Goal: Task Accomplishment & Management: Manage account settings

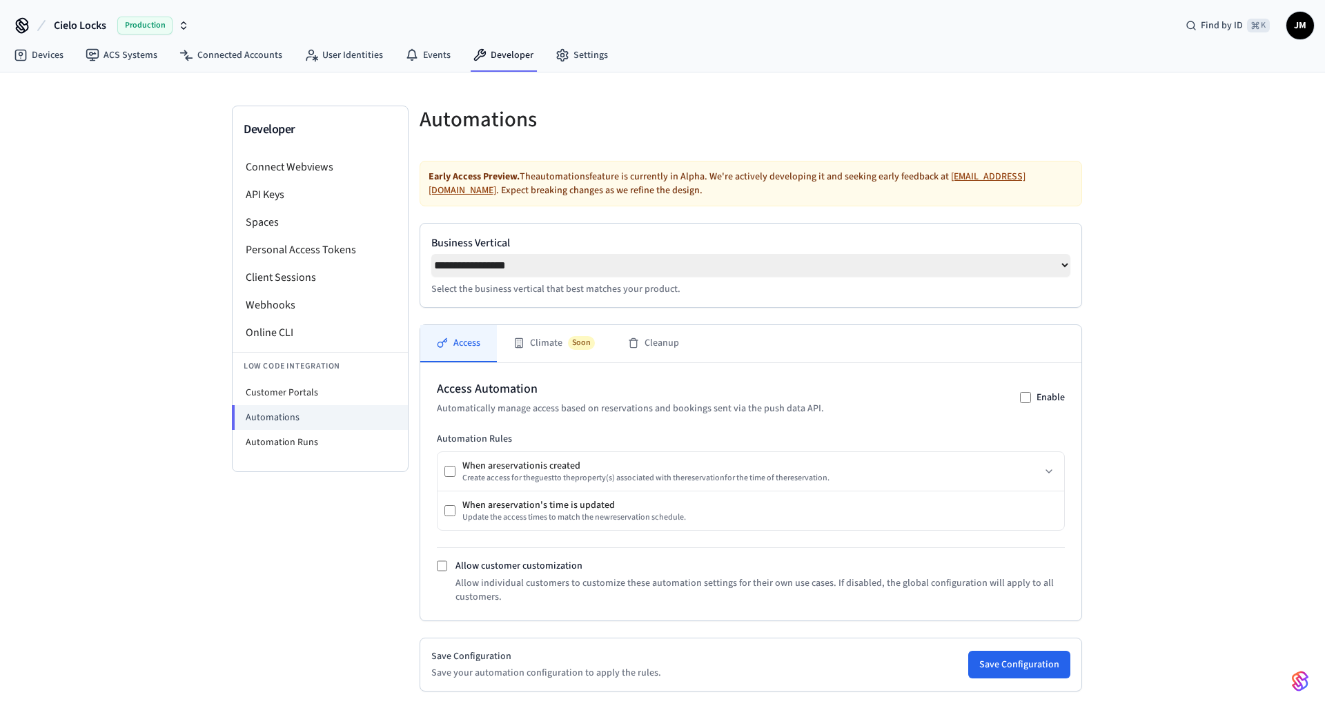
select select "**********"
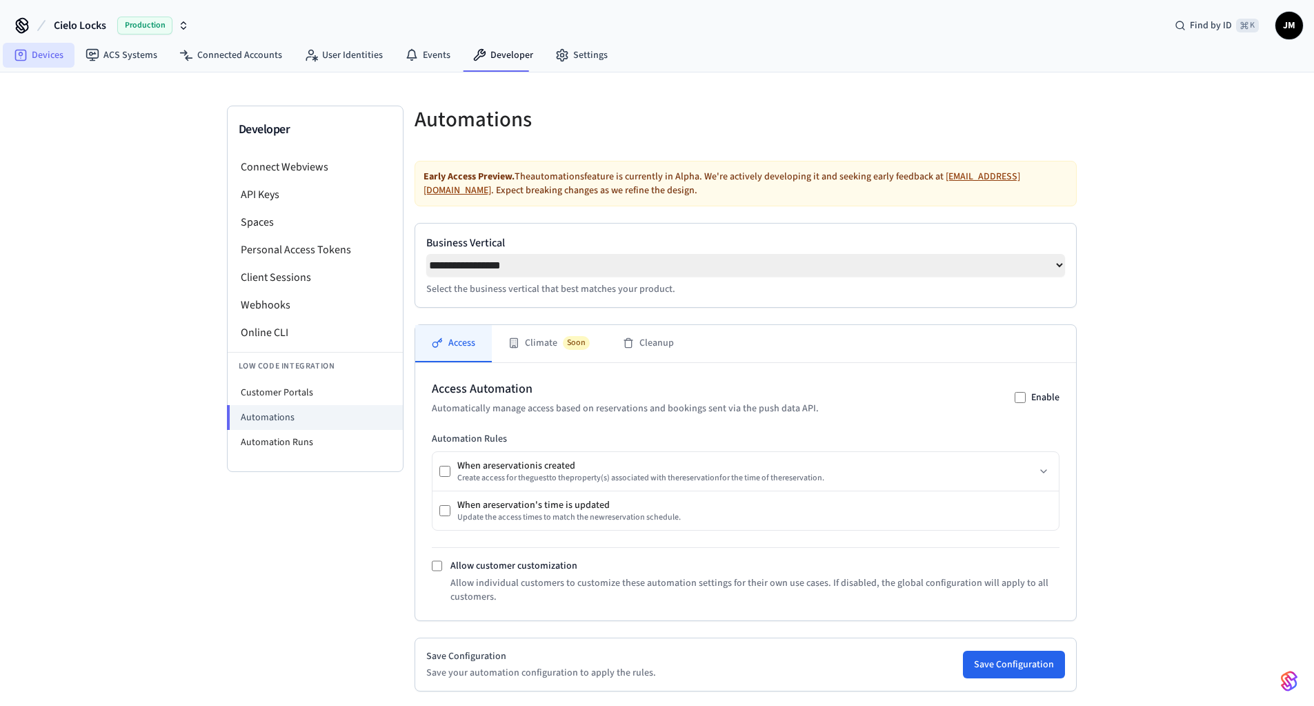
click at [39, 61] on link "Devices" at bounding box center [39, 55] width 72 height 25
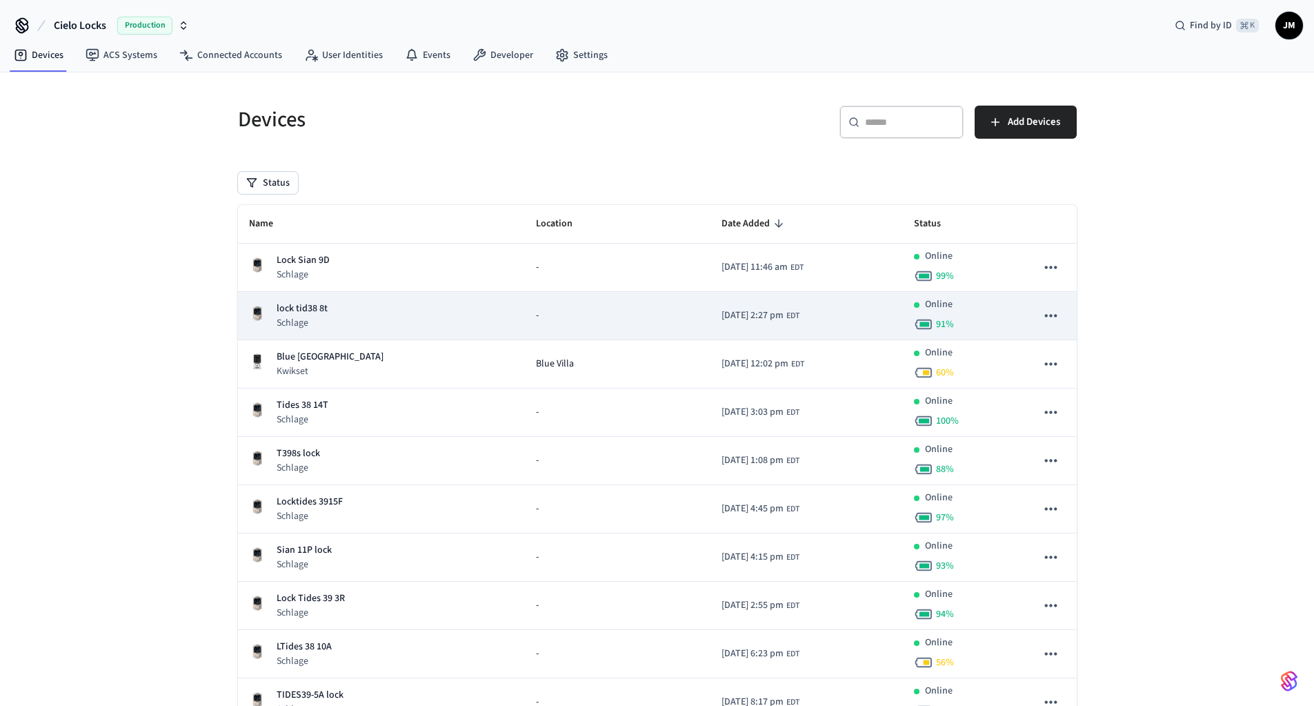
click at [308, 306] on p "lock tid38 8t" at bounding box center [302, 309] width 51 height 14
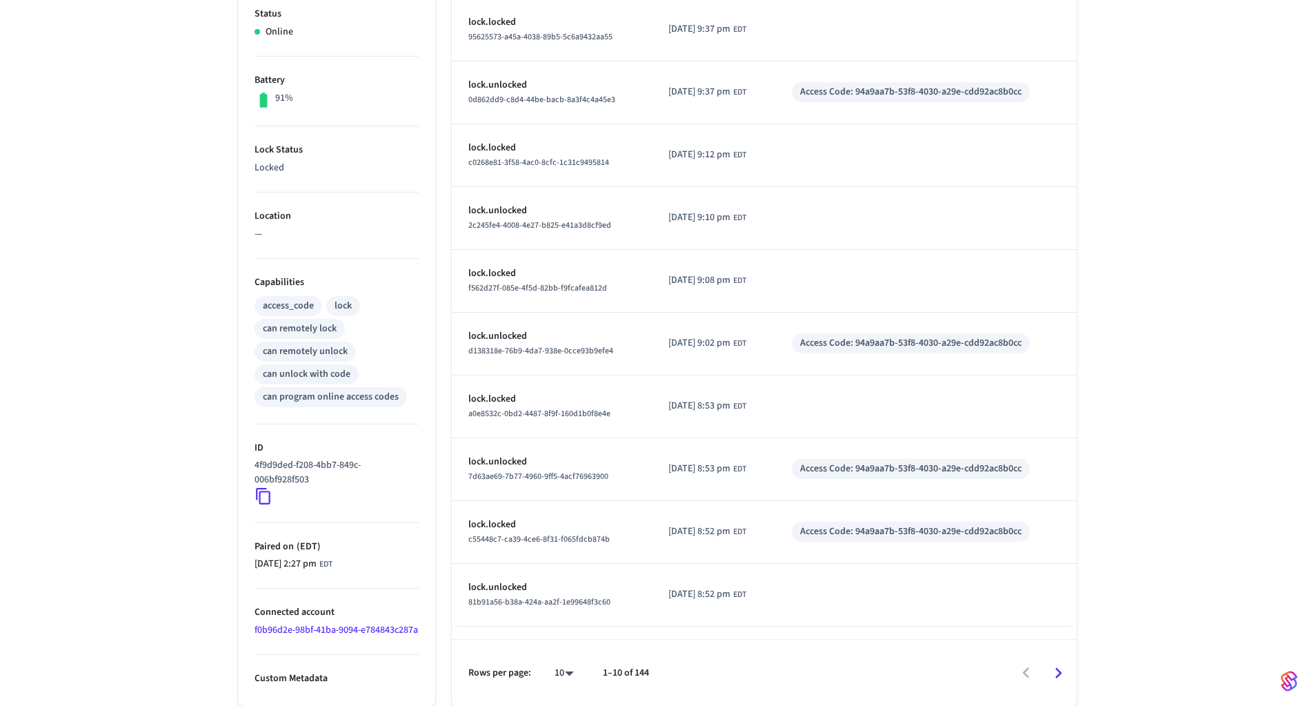
scroll to position [317, 0]
click at [261, 487] on icon at bounding box center [264, 496] width 18 height 18
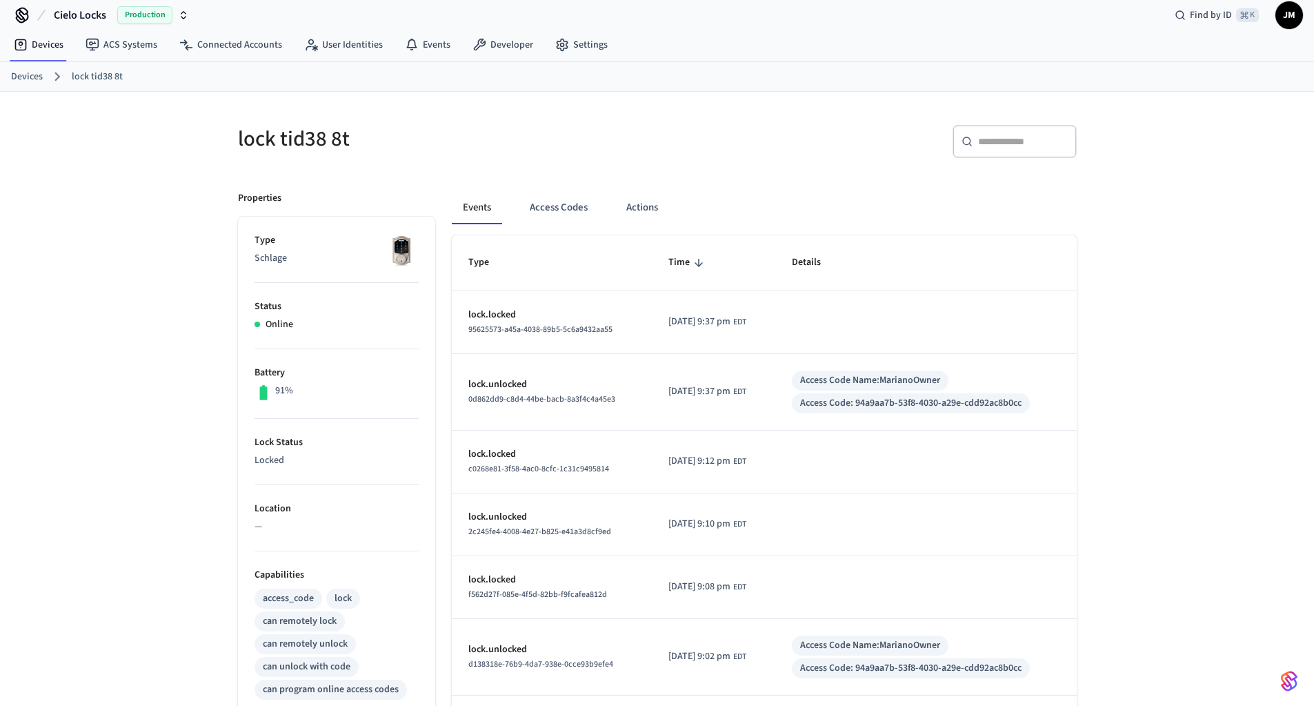
scroll to position [0, 0]
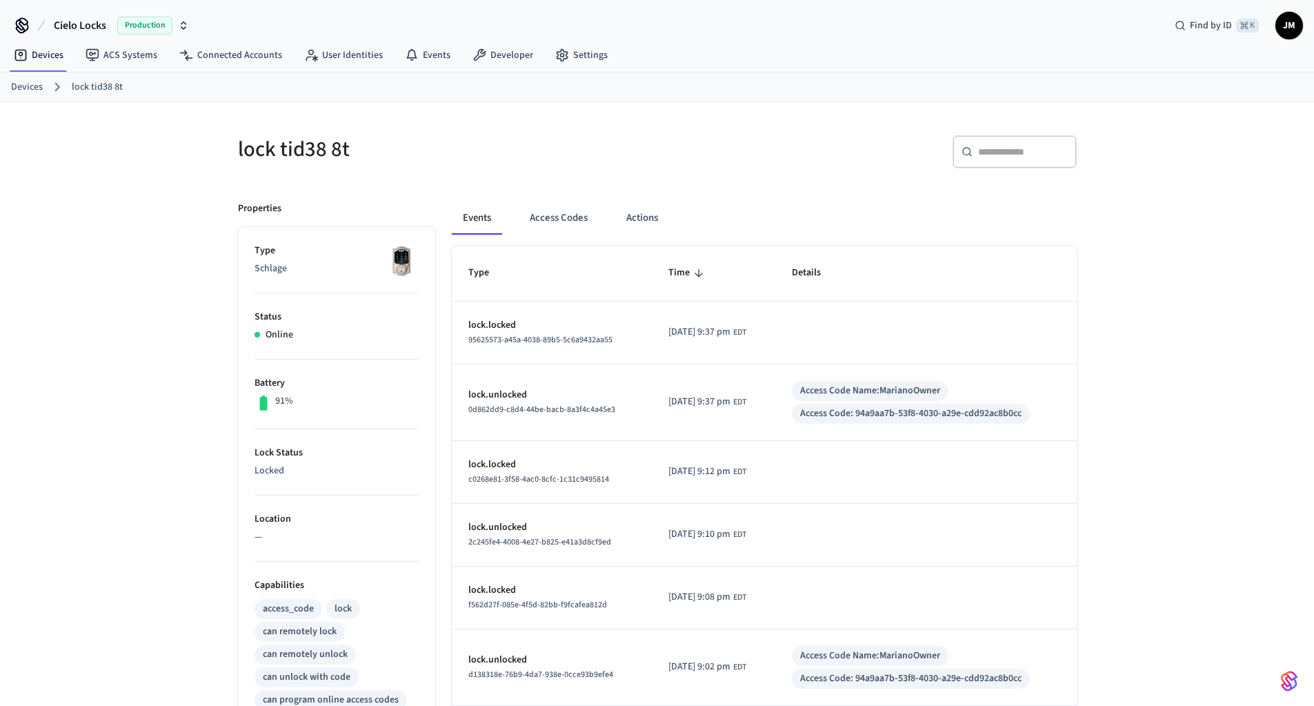
click at [29, 91] on link "Devices" at bounding box center [27, 87] width 32 height 14
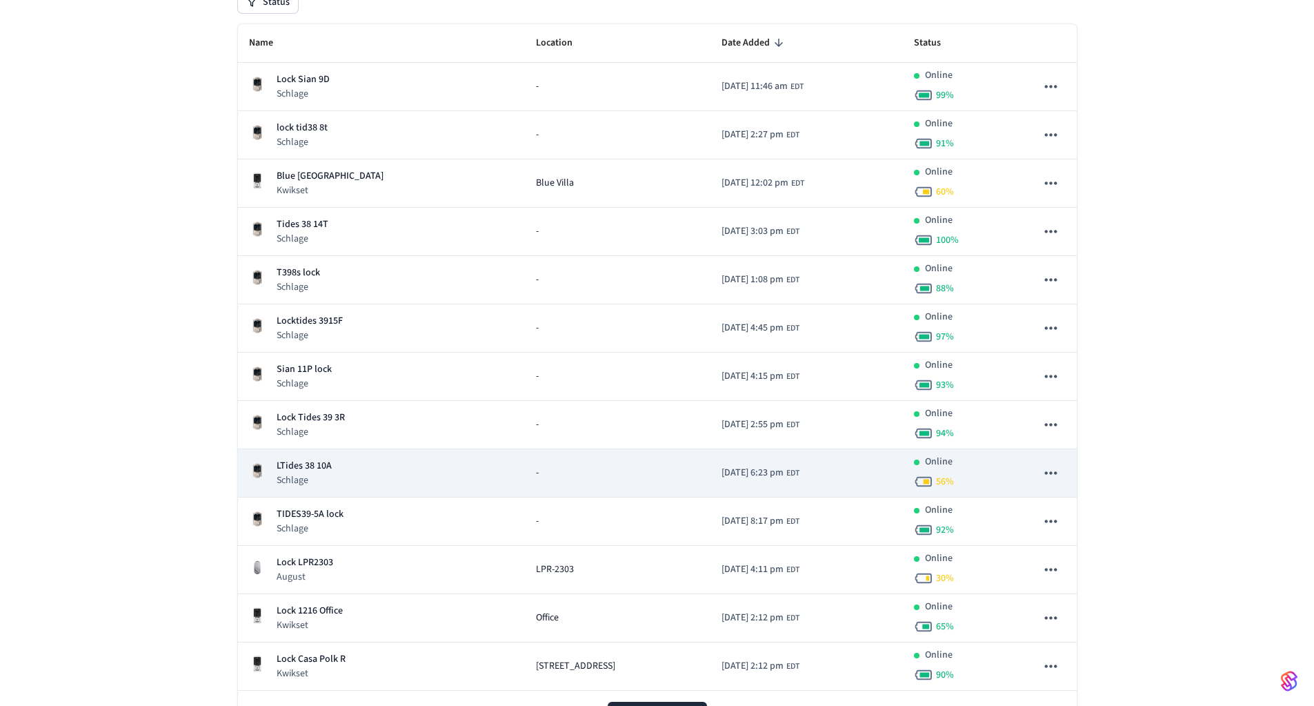
scroll to position [237, 0]
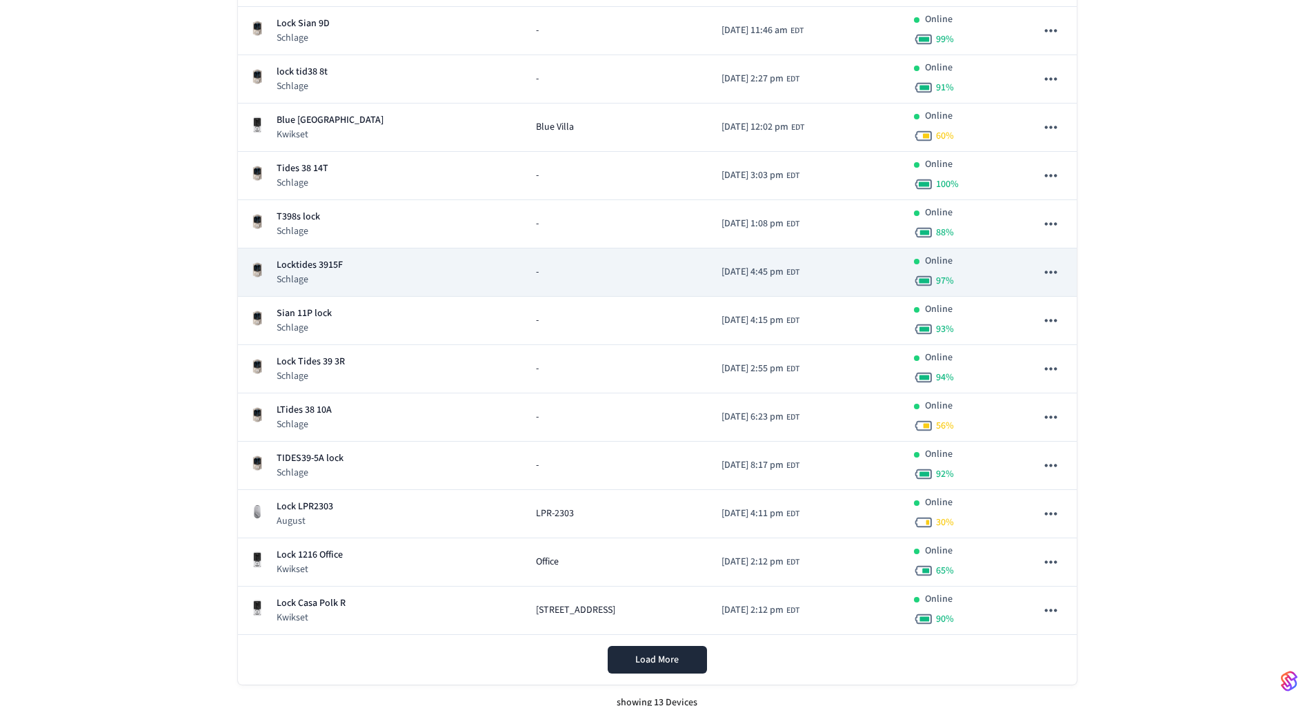
click at [301, 268] on p "Locktides 3915F" at bounding box center [310, 265] width 66 height 14
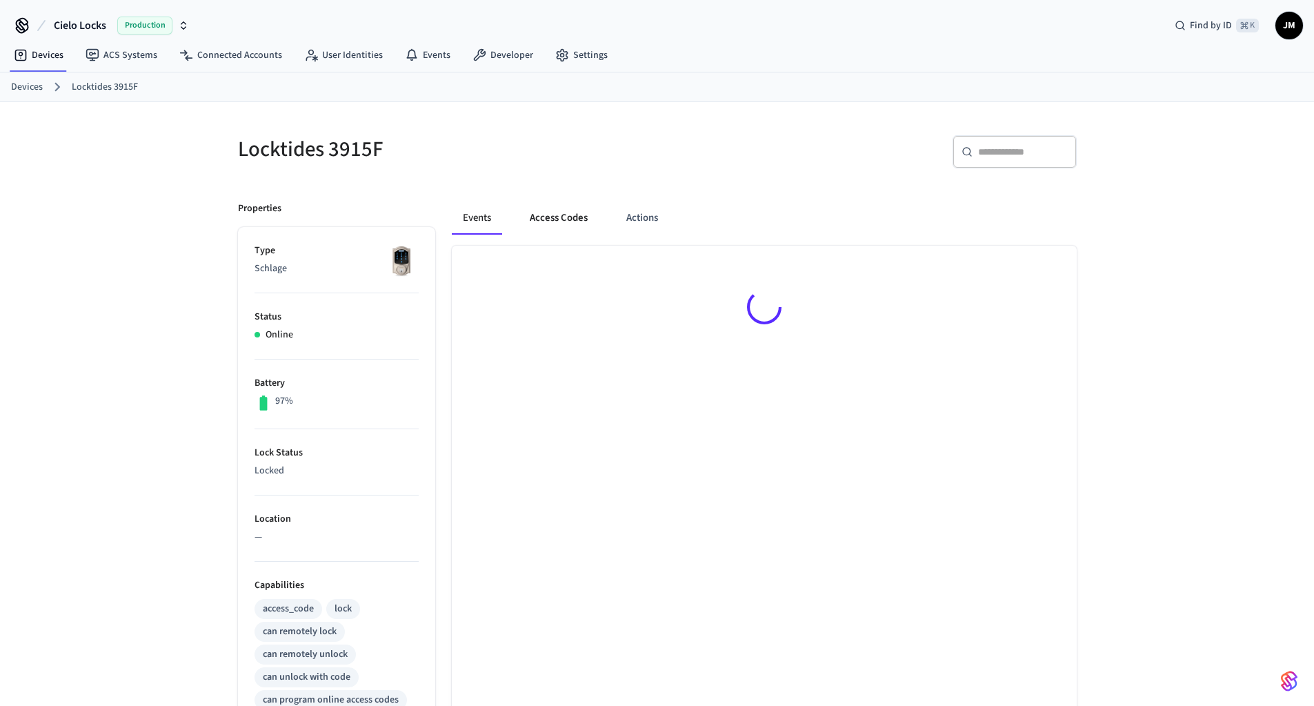
click at [549, 223] on button "Access Codes" at bounding box center [559, 217] width 80 height 33
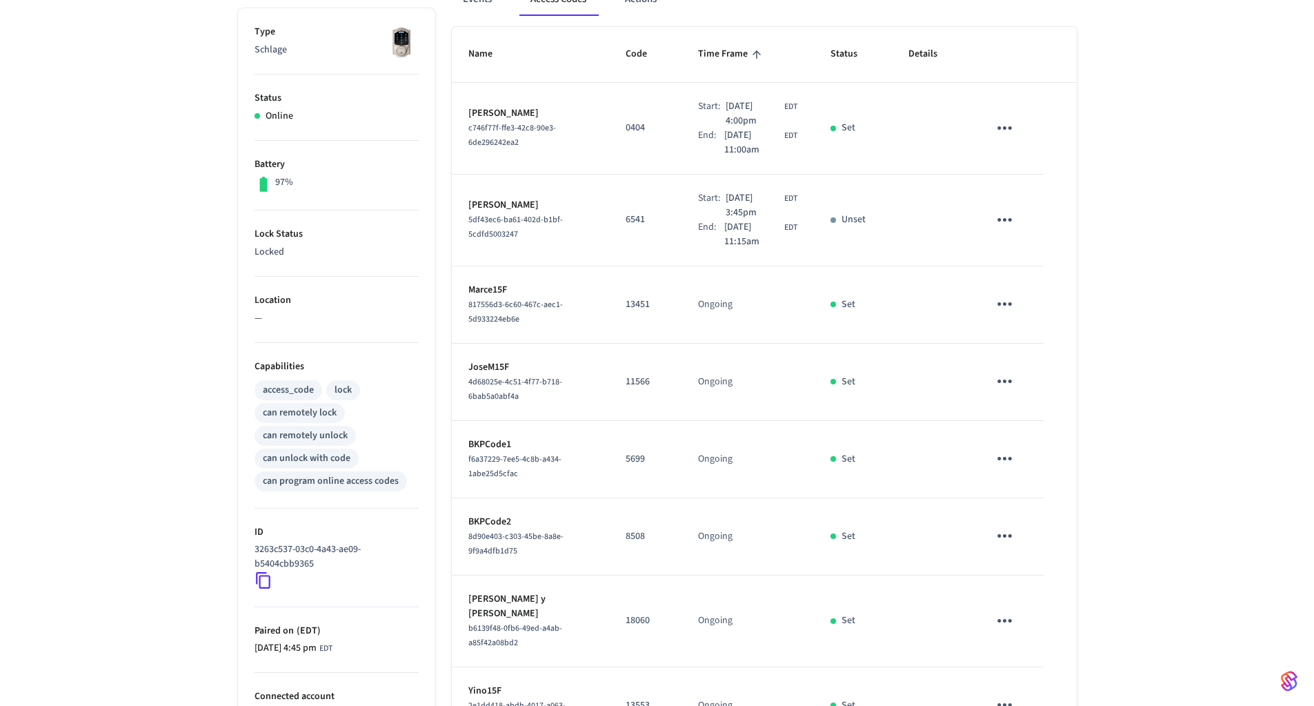
scroll to position [126, 0]
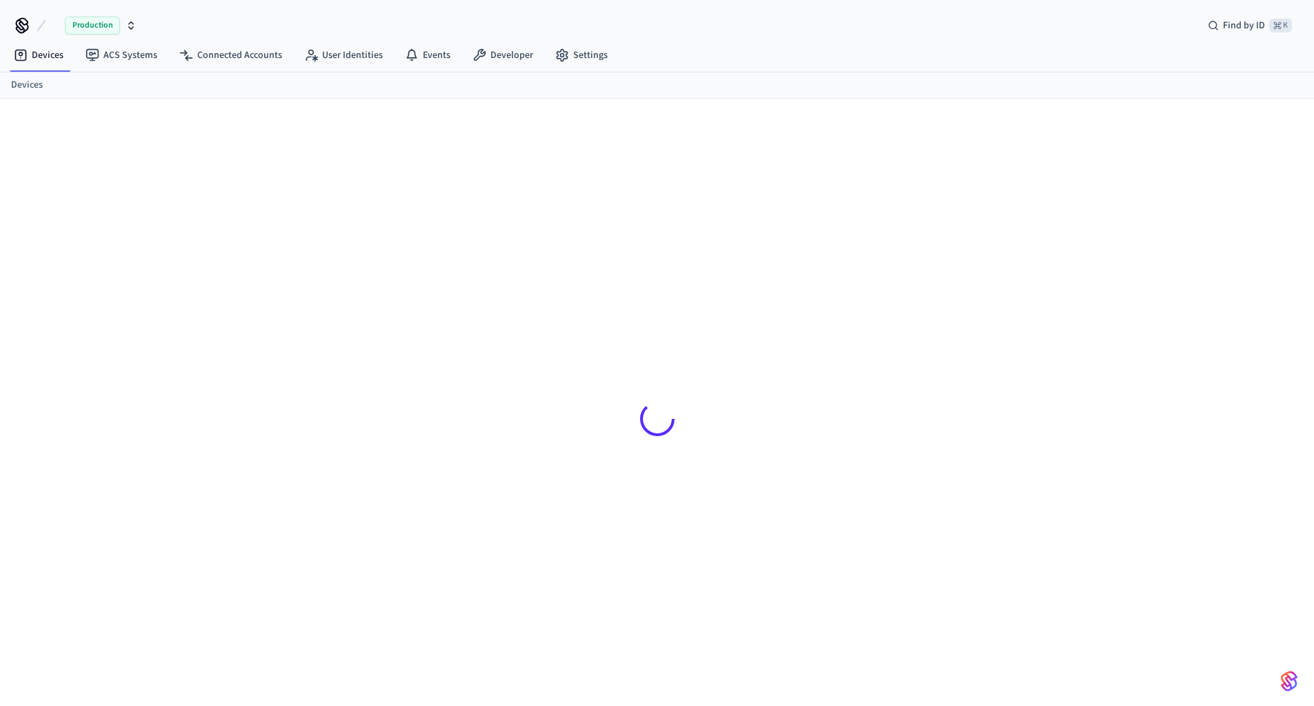
scroll to position [22, 0]
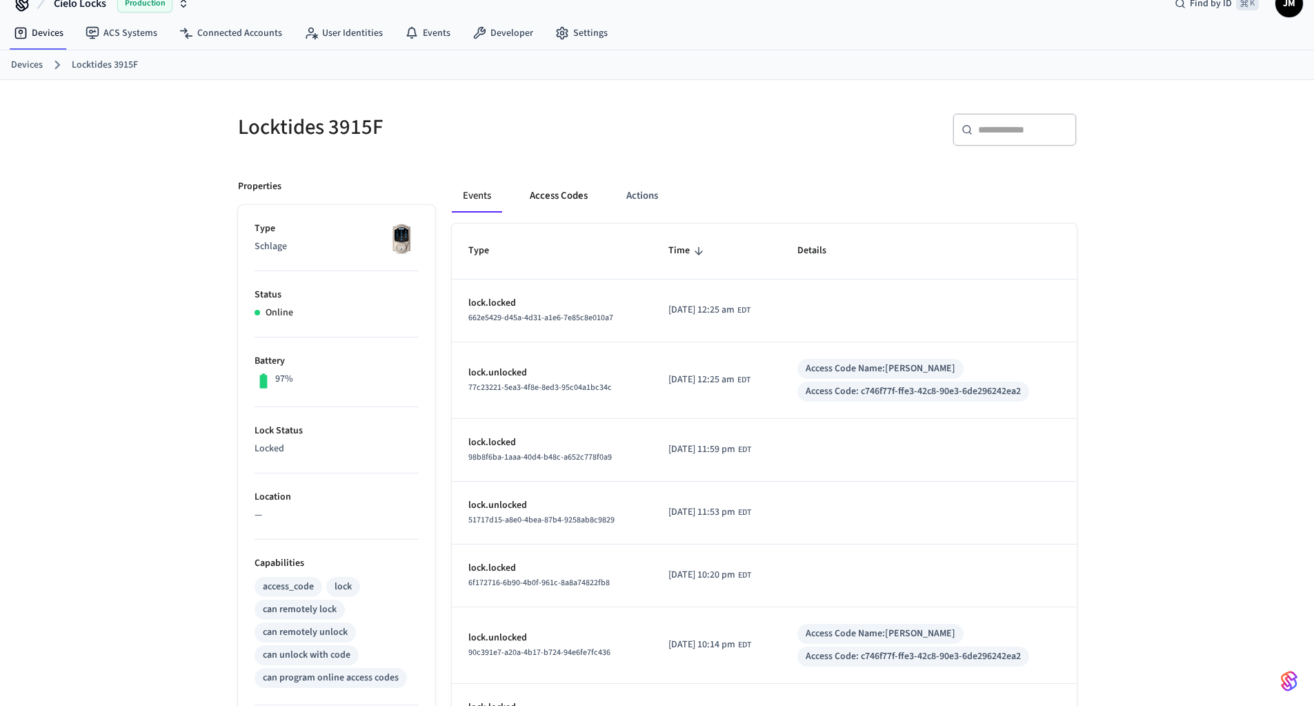
click at [563, 199] on button "Access Codes" at bounding box center [559, 195] width 80 height 33
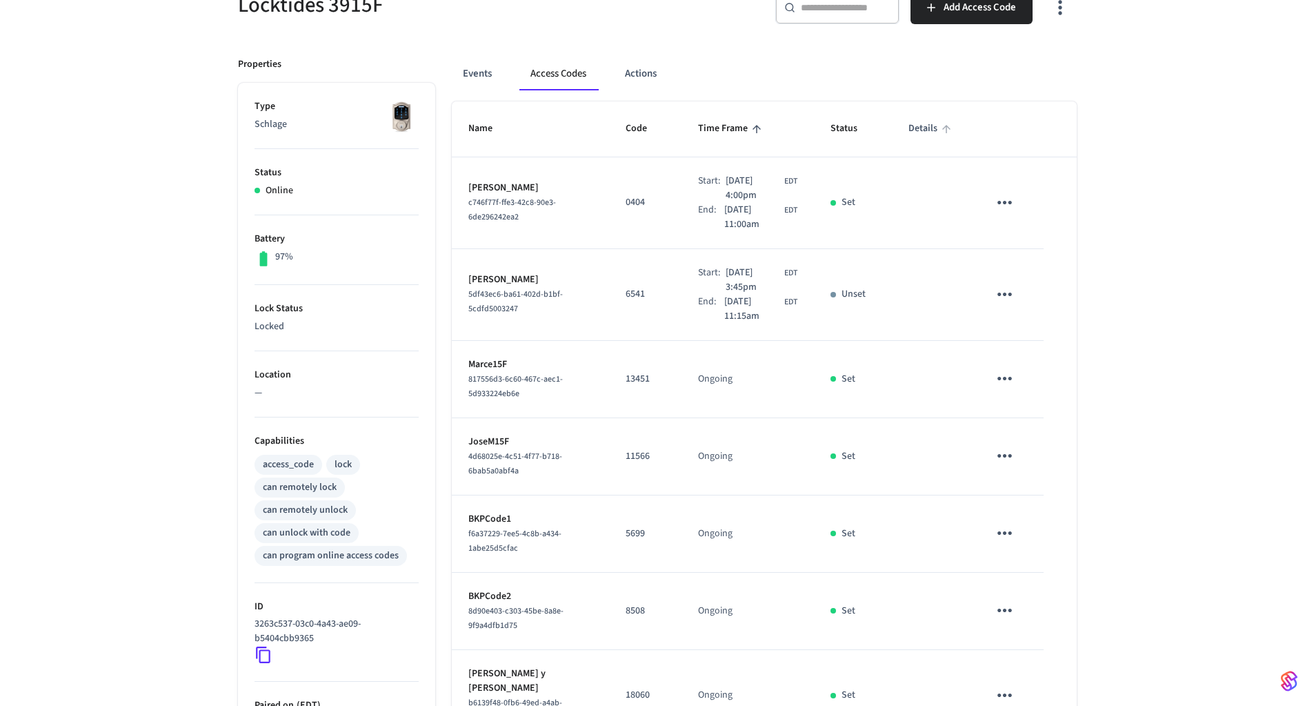
scroll to position [0, 0]
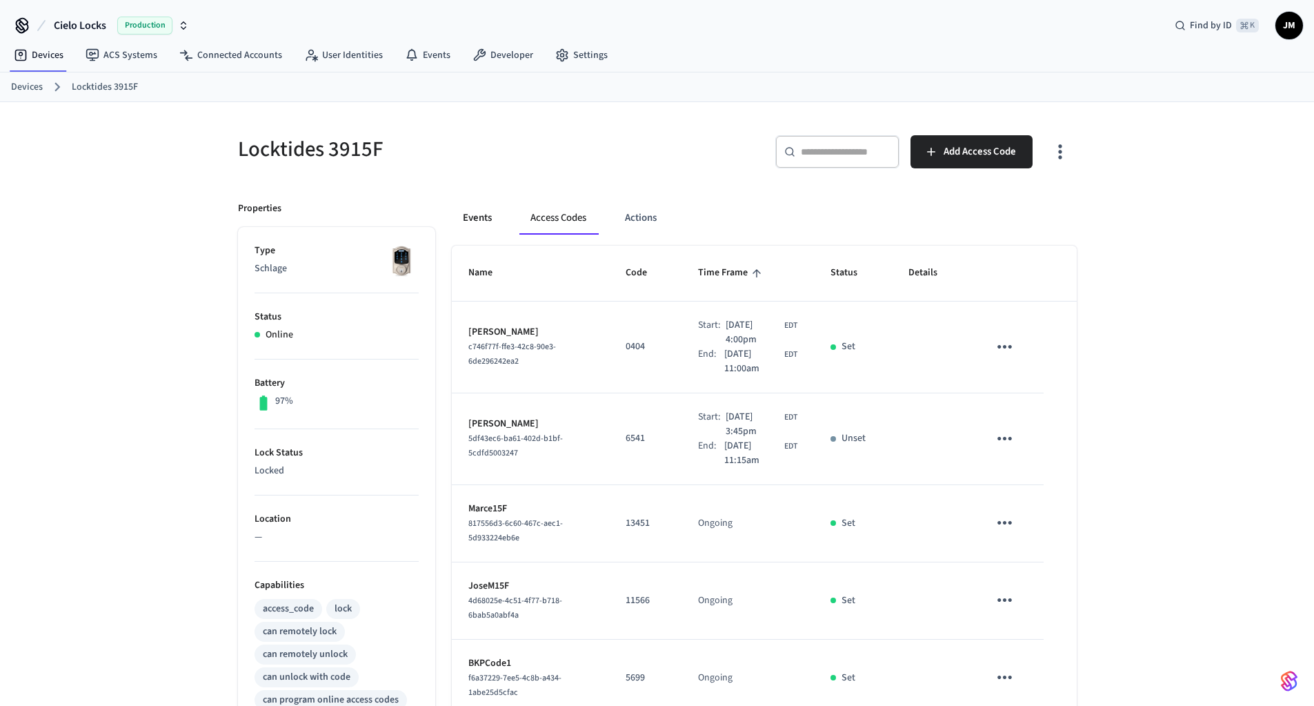
click at [478, 213] on button "Events" at bounding box center [477, 217] width 51 height 33
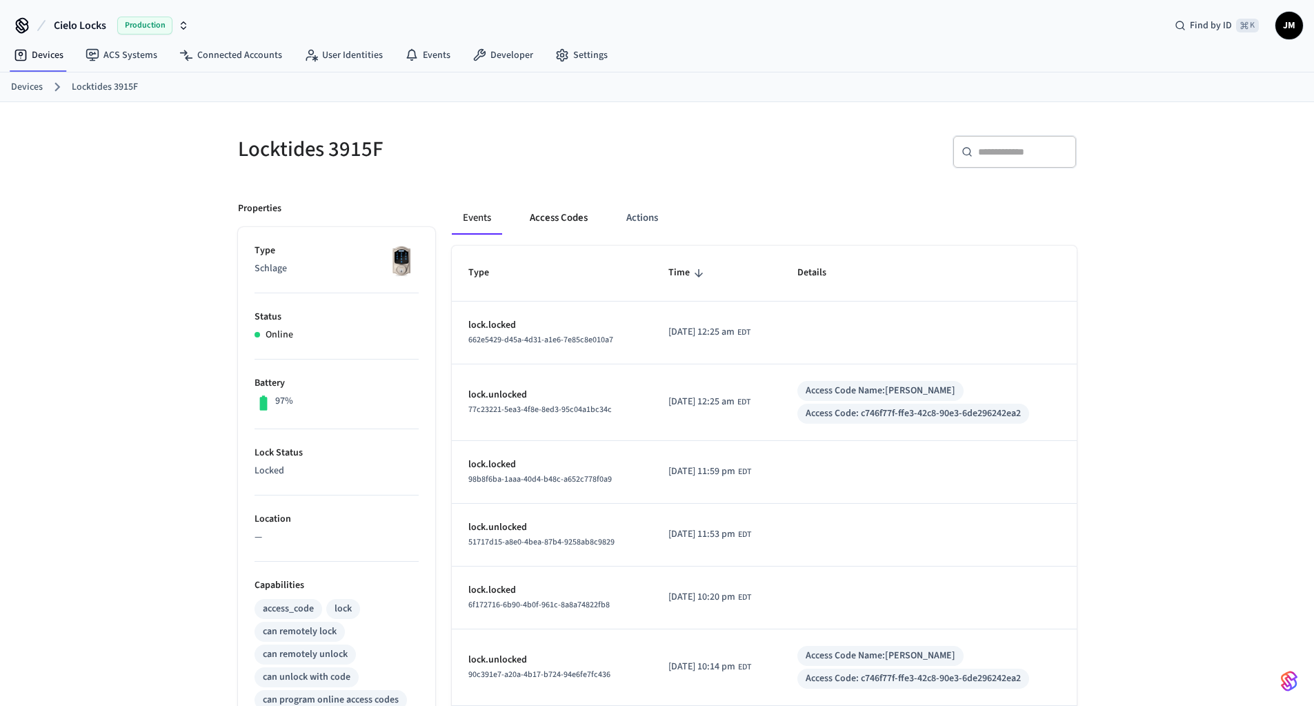
click at [553, 219] on button "Access Codes" at bounding box center [559, 217] width 80 height 33
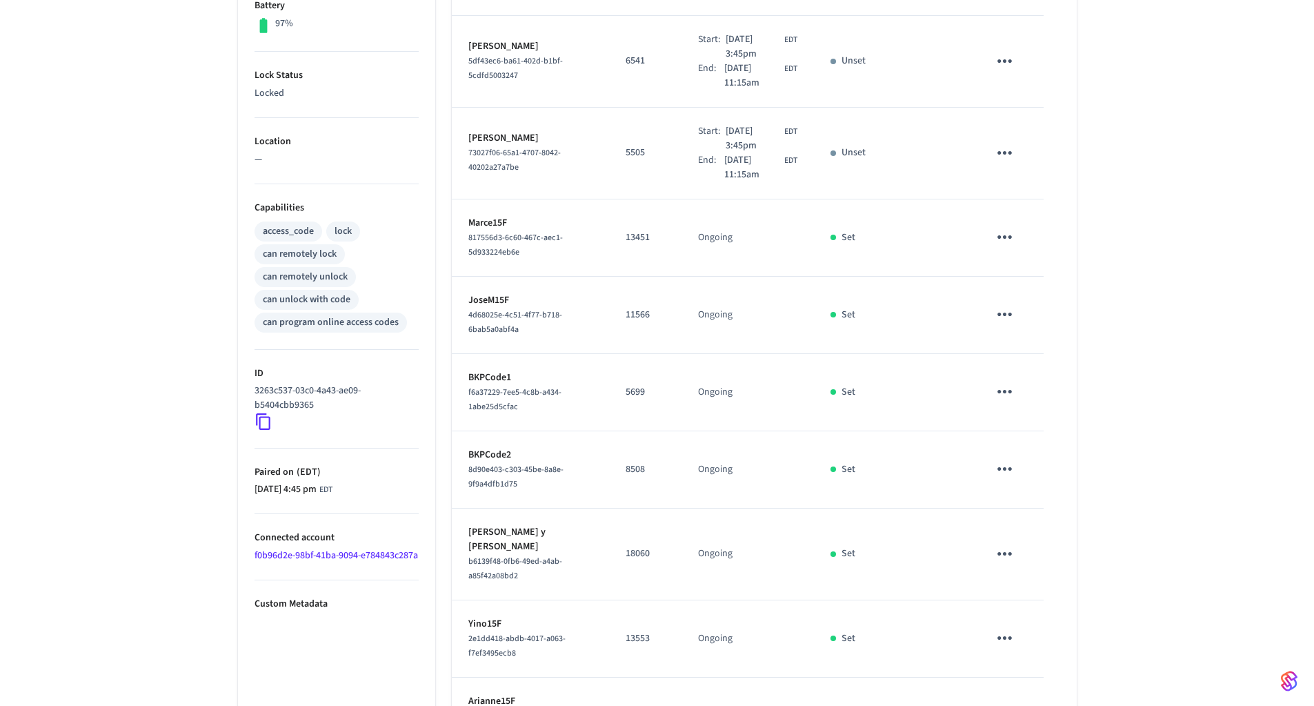
scroll to position [479, 0]
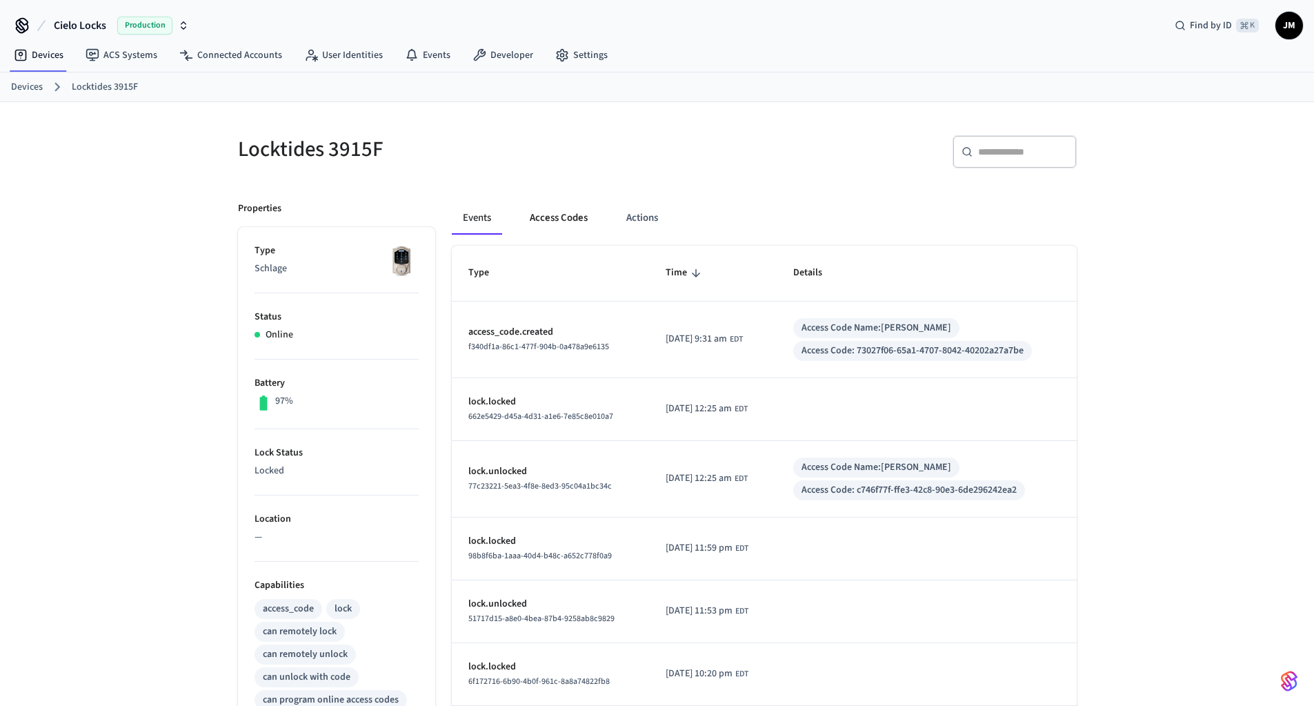
click at [549, 215] on button "Access Codes" at bounding box center [559, 217] width 80 height 33
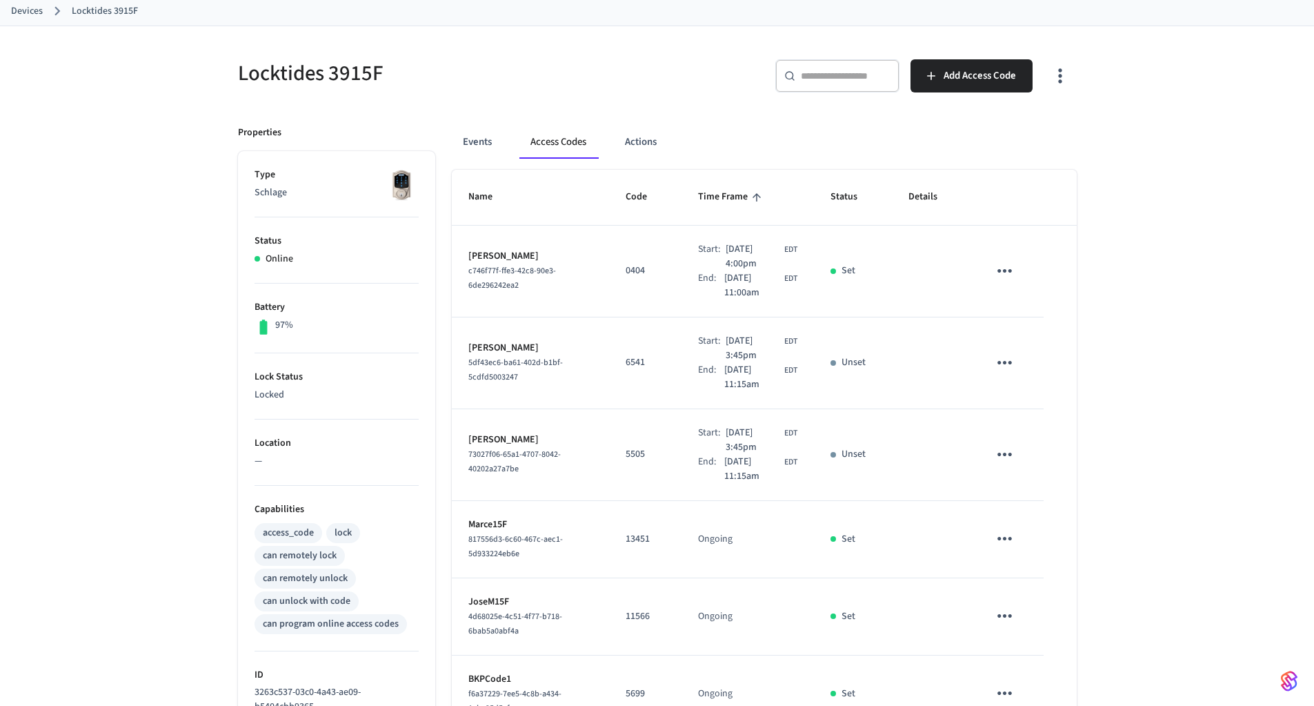
scroll to position [280, 0]
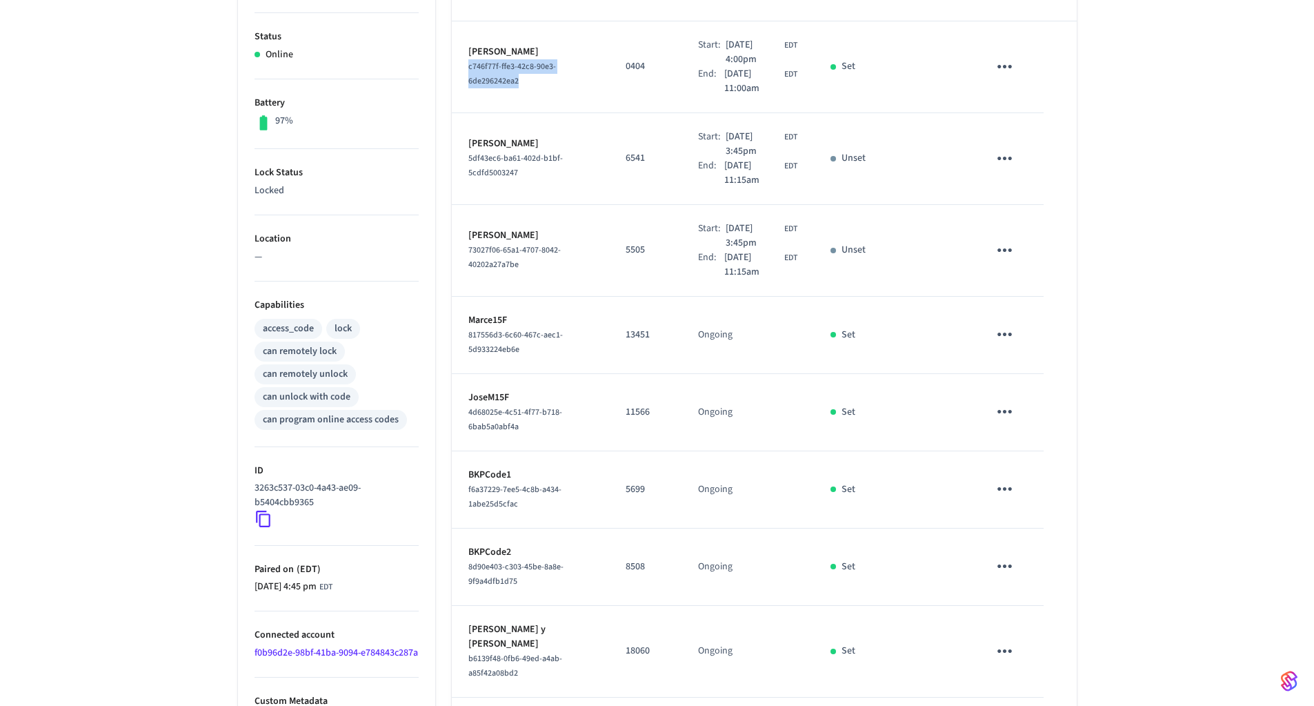
drag, startPoint x: 518, startPoint y: 84, endPoint x: 475, endPoint y: 74, distance: 44.7
click at [466, 71] on td "Anthony Côté c746f77f-ffe3-42c8-90e3-6de296242ea2" at bounding box center [530, 67] width 157 height 92
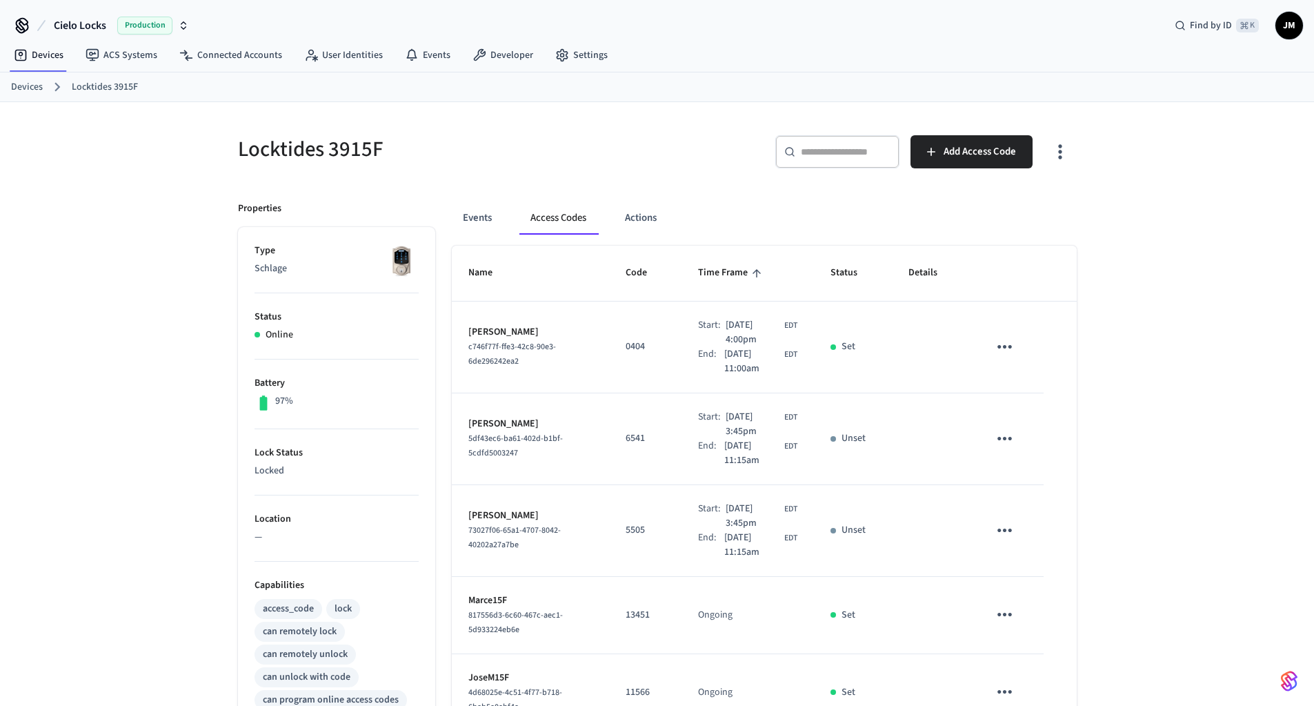
click at [579, 397] on td "Bruce Gunthrop 5df43ec6-ba61-402d-b1bf-5cdfd5003247" at bounding box center [530, 439] width 157 height 92
drag, startPoint x: 520, startPoint y: 544, endPoint x: 466, endPoint y: 535, distance: 54.7
click at [466, 535] on td "Felipe Minambr 73027f06-65a1-4707-8042-40202a27a7be" at bounding box center [530, 531] width 157 height 92
copy span "73027f06-65a1-4707-8042-40202a27a7be"
